Goal: Find specific page/section: Find specific page/section

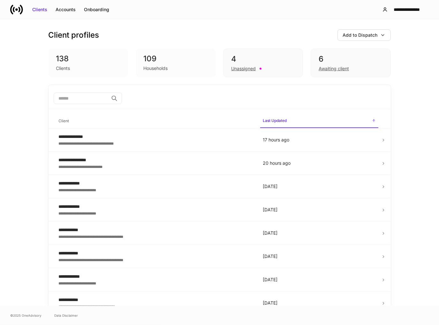
click at [414, 57] on div "**********" at bounding box center [219, 162] width 439 height 287
click at [69, 8] on div "Accounts" at bounding box center [66, 9] width 20 height 6
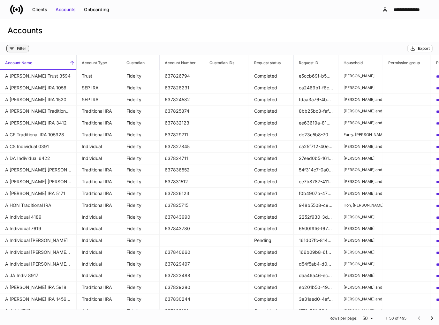
click at [22, 48] on div "Filter" at bounding box center [21, 48] width 9 height 5
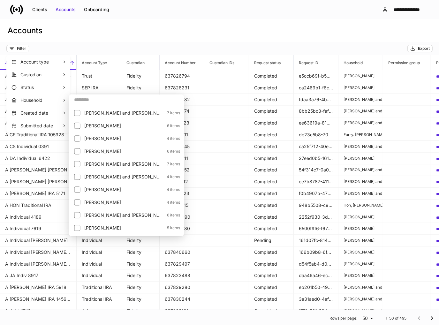
click at [90, 101] on input "text" at bounding box center [126, 99] width 115 height 11
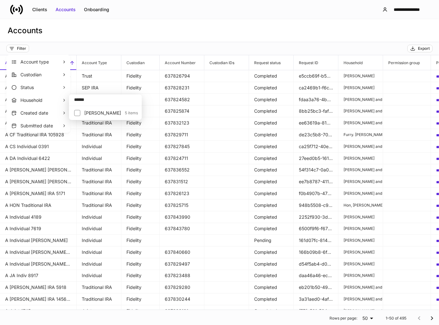
type input "******"
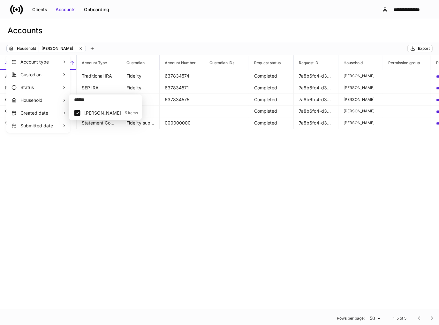
click at [175, 39] on div at bounding box center [219, 162] width 439 height 325
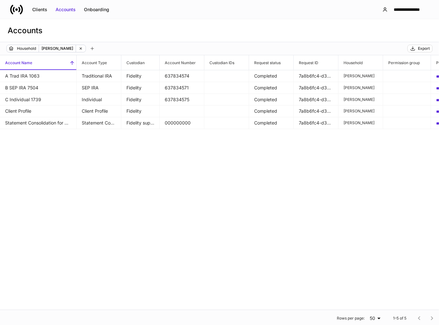
click at [126, 36] on div "Accounts" at bounding box center [219, 30] width 439 height 23
click at [83, 48] on icon at bounding box center [81, 48] width 4 height 4
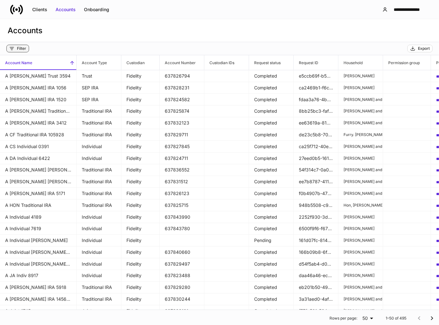
click at [17, 45] on button "Filter" at bounding box center [17, 49] width 23 height 8
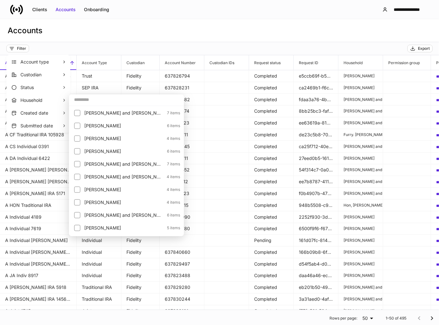
click at [96, 101] on input "text" at bounding box center [126, 99] width 115 height 11
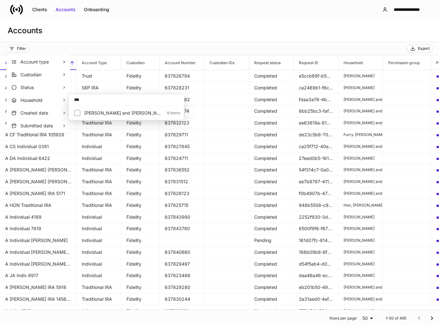
type input "***"
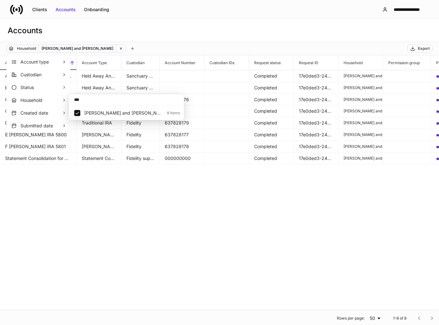
click at [158, 42] on div at bounding box center [219, 162] width 439 height 325
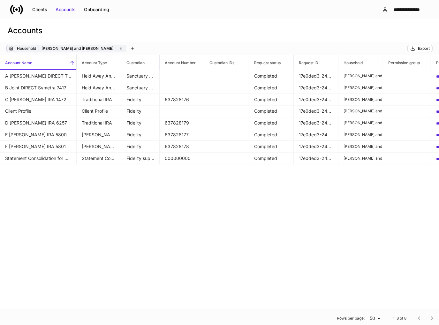
click at [101, 50] on div "Household [PERSON_NAME] and [PERSON_NAME]" at bounding box center [66, 49] width 120 height 8
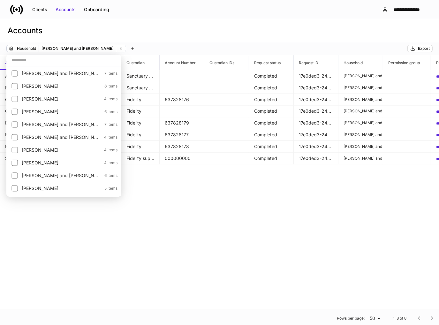
click at [100, 50] on div at bounding box center [219, 162] width 439 height 325
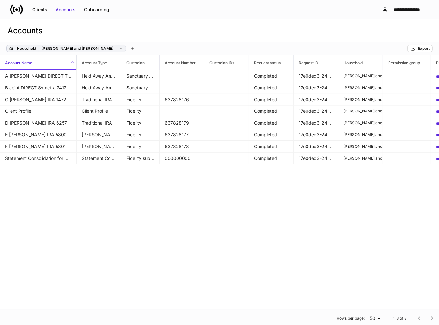
click at [120, 49] on icon at bounding box center [121, 49] width 2 height 2
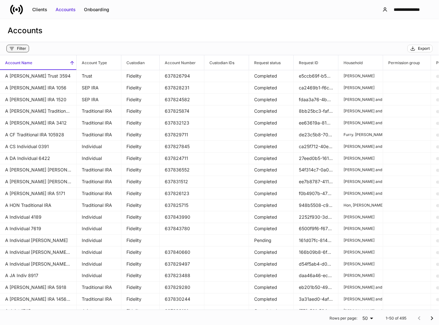
click at [18, 49] on div "Filter" at bounding box center [21, 48] width 9 height 5
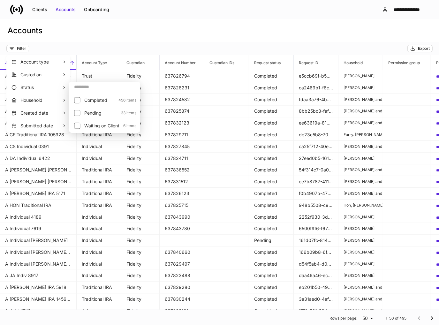
click at [92, 90] on input "text" at bounding box center [104, 86] width 71 height 11
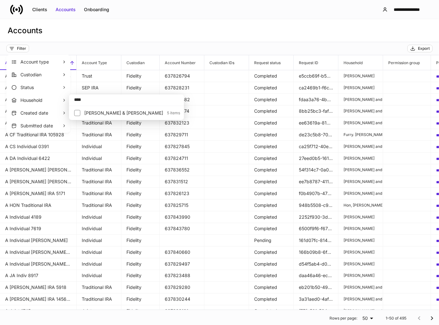
type input "****"
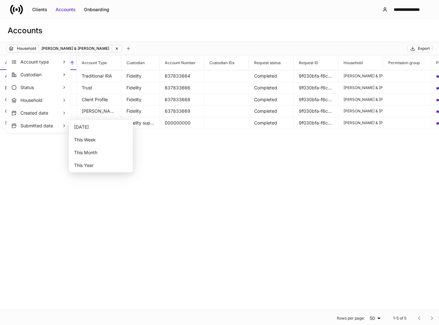
click at [219, 175] on div at bounding box center [219, 162] width 439 height 325
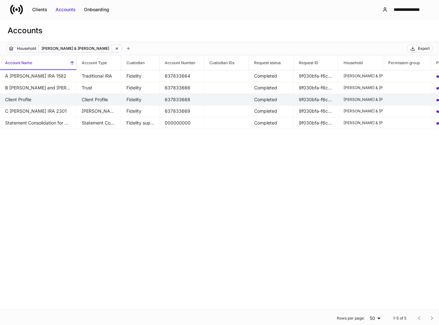
click at [139, 103] on td "Fidelity" at bounding box center [140, 100] width 38 height 12
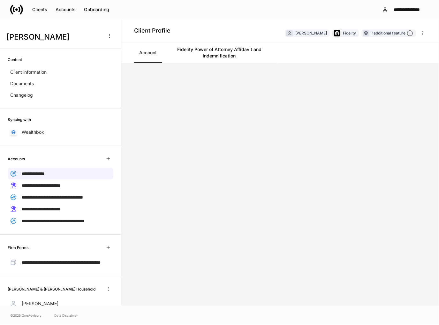
click at [220, 58] on link "Fidelity Power of Attorney Affidavit and Indemnification" at bounding box center [219, 52] width 115 height 20
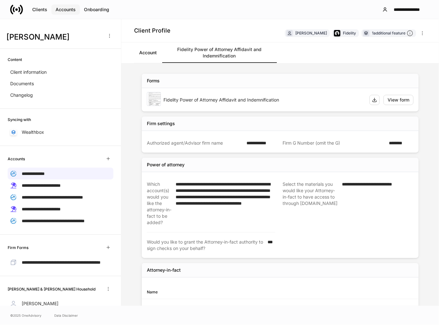
click at [75, 11] on div "Accounts" at bounding box center [66, 9] width 20 height 6
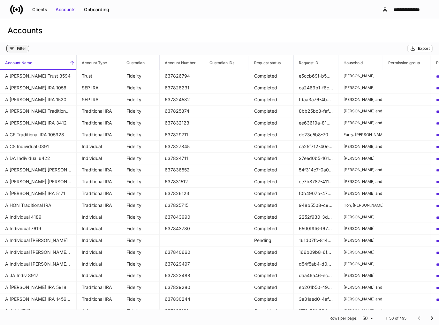
click at [22, 46] on div "Filter" at bounding box center [21, 48] width 9 height 5
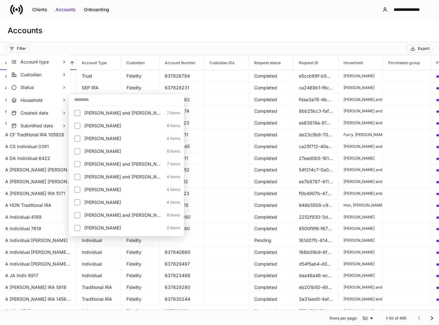
click at [77, 101] on input "text" at bounding box center [126, 99] width 115 height 11
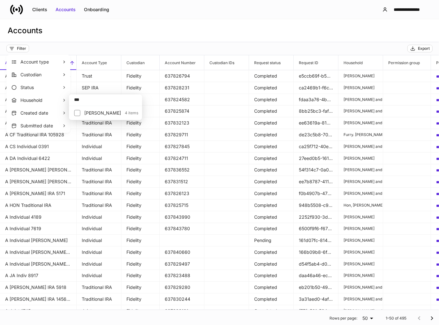
type input "***"
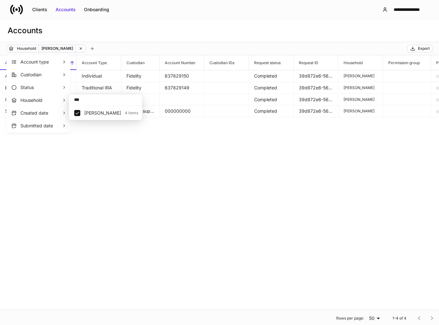
click at [150, 40] on div at bounding box center [219, 162] width 439 height 325
